Goal: Task Accomplishment & Management: Manage account settings

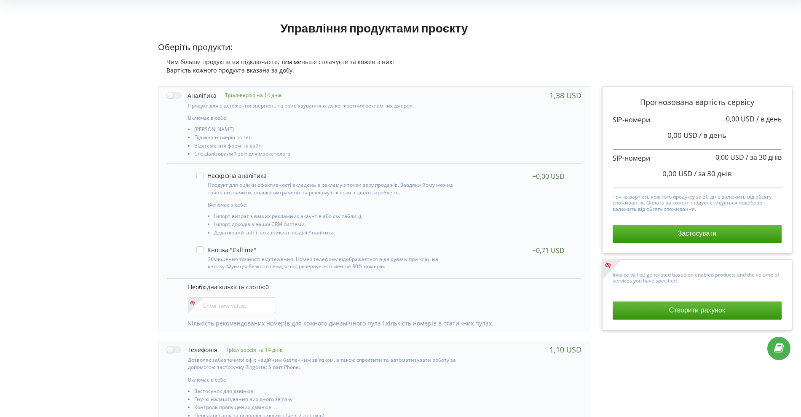
scroll to position [42, 0]
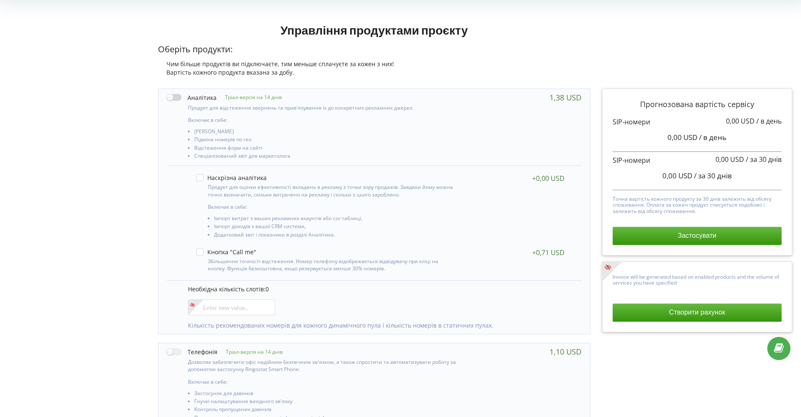
click at [173, 96] on label at bounding box center [192, 97] width 50 height 9
checkbox input "true"
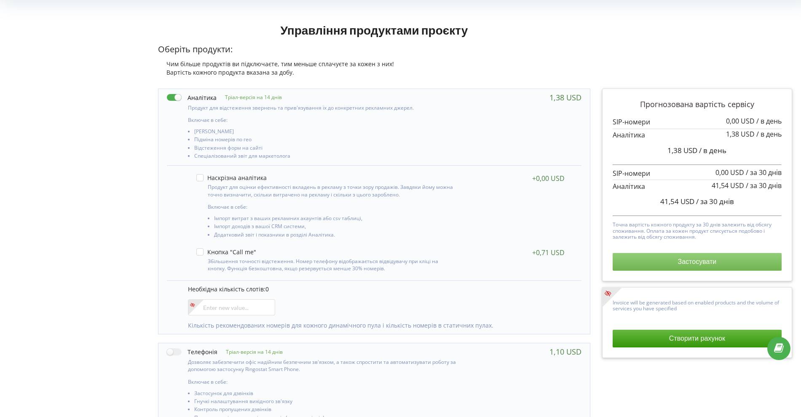
click at [695, 259] on button "Застосувати" at bounding box center [697, 262] width 169 height 18
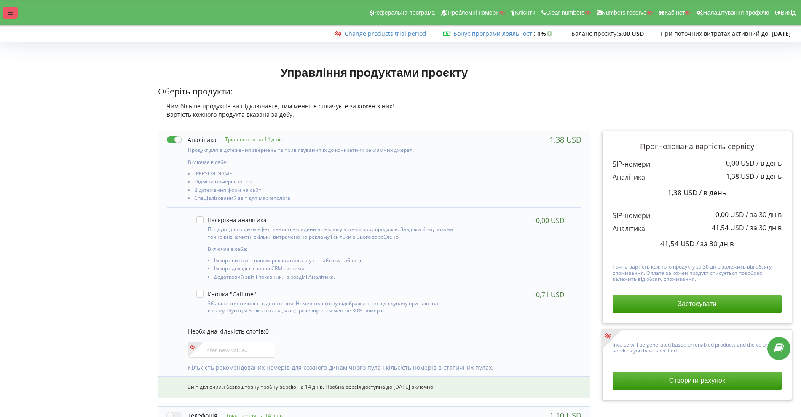
click at [11, 13] on icon at bounding box center [10, 13] width 5 height 6
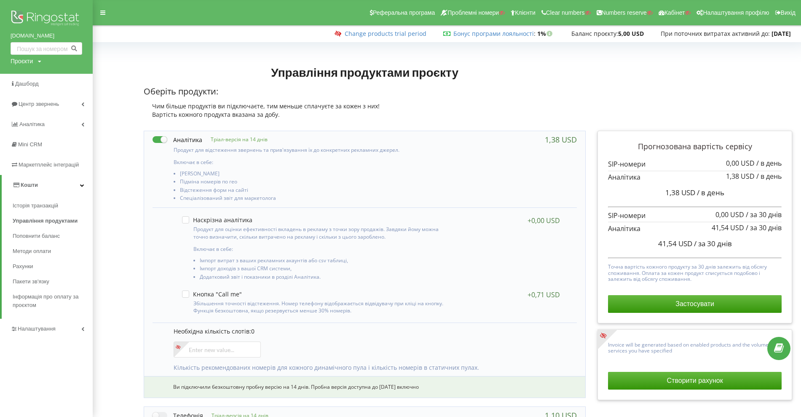
click at [27, 64] on div "Проєкти" at bounding box center [22, 61] width 22 height 8
click at [30, 77] on input "text" at bounding box center [37, 78] width 42 height 12
paste input "tikitaki.com.ua"
type input "tikitaki.com.ua"
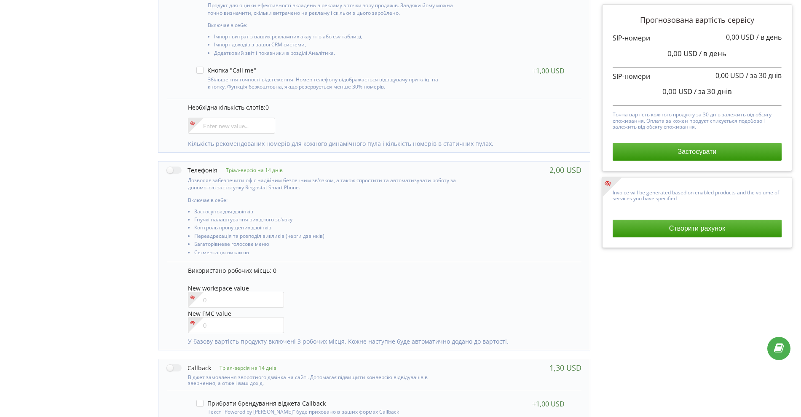
scroll to position [223, 0]
click at [172, 171] on label at bounding box center [192, 170] width 51 height 9
checkbox input "true"
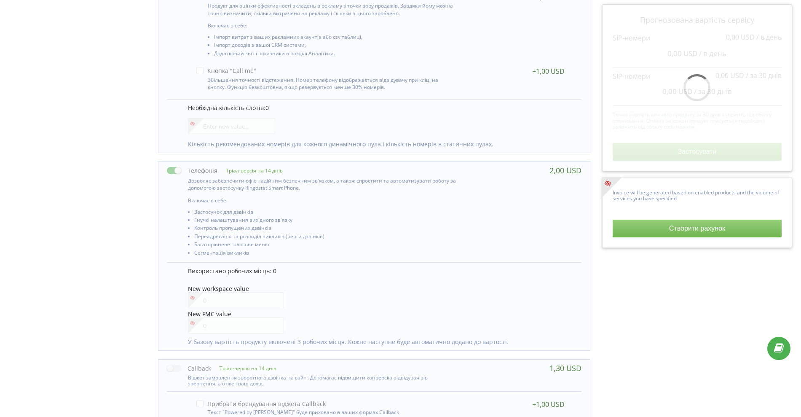
scroll to position [0, 0]
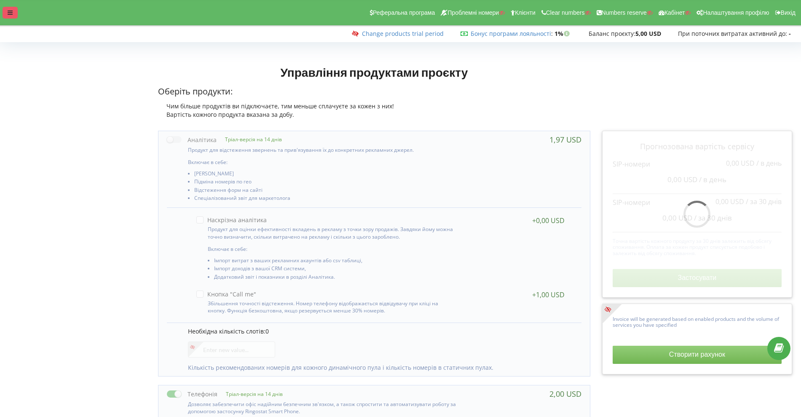
click at [9, 12] on icon at bounding box center [10, 13] width 5 height 6
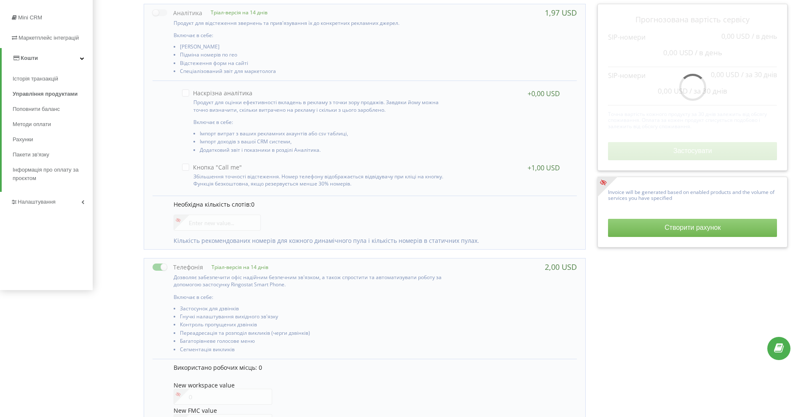
scroll to position [133, 0]
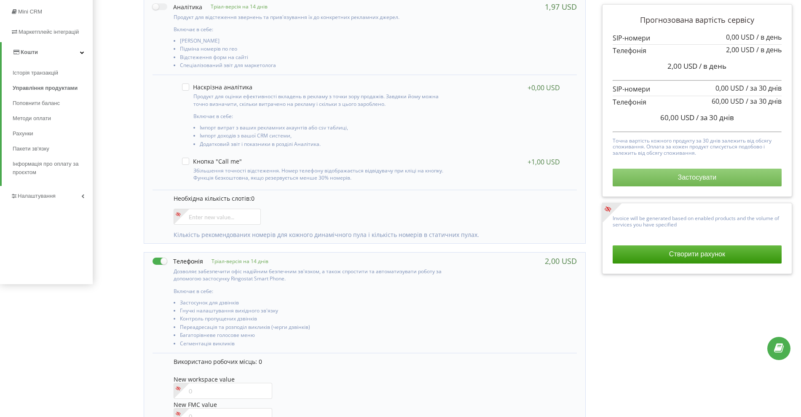
click at [697, 176] on button "Застосувати" at bounding box center [697, 178] width 169 height 18
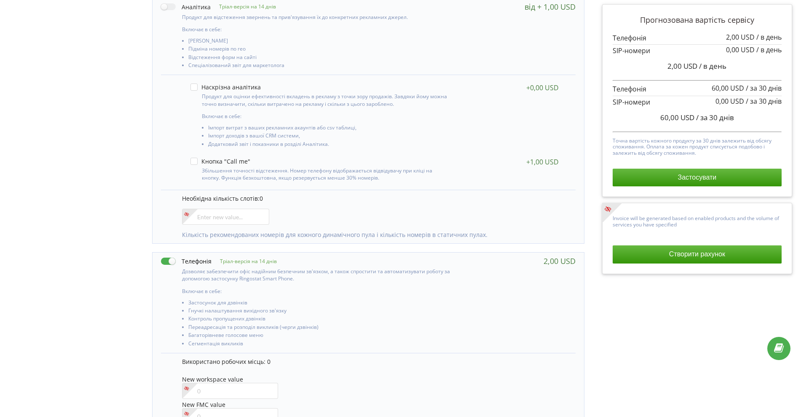
scroll to position [133, 6]
